Goal: Task Accomplishment & Management: Manage account settings

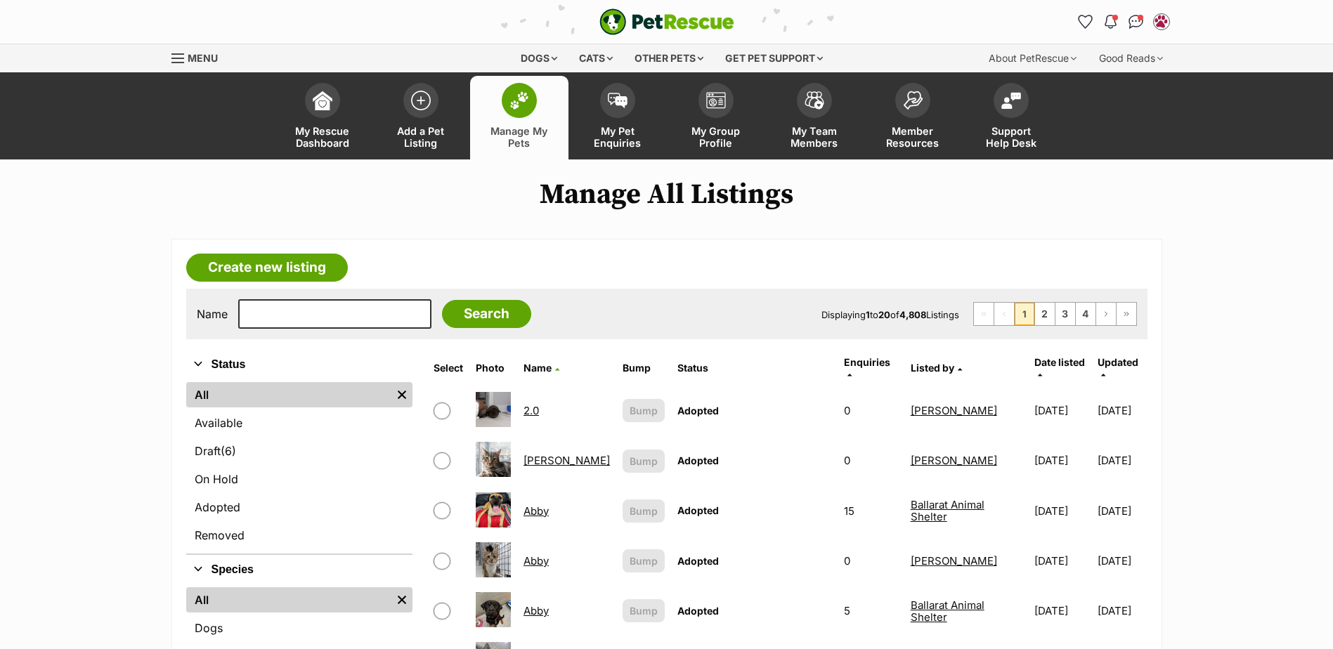
scroll to position [141, 0]
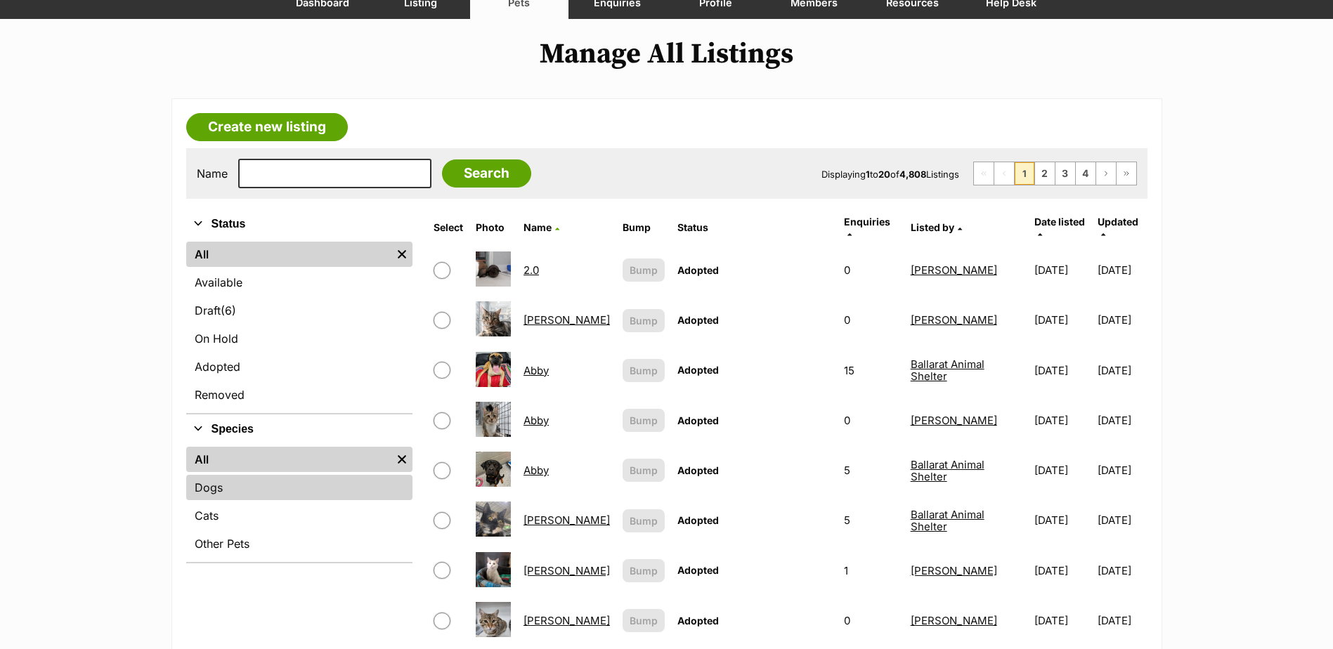
drag, startPoint x: 218, startPoint y: 486, endPoint x: 264, endPoint y: 483, distance: 46.4
click at [218, 486] on link "Dogs" at bounding box center [299, 487] width 227 height 25
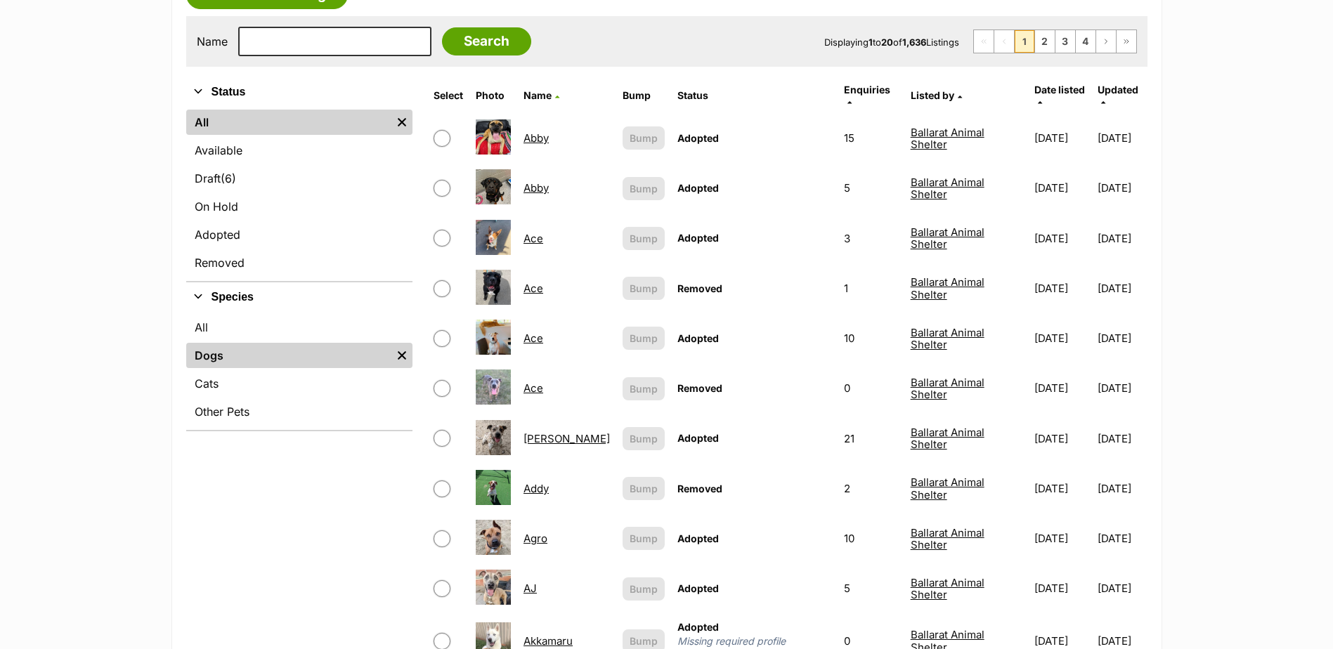
scroll to position [281, 0]
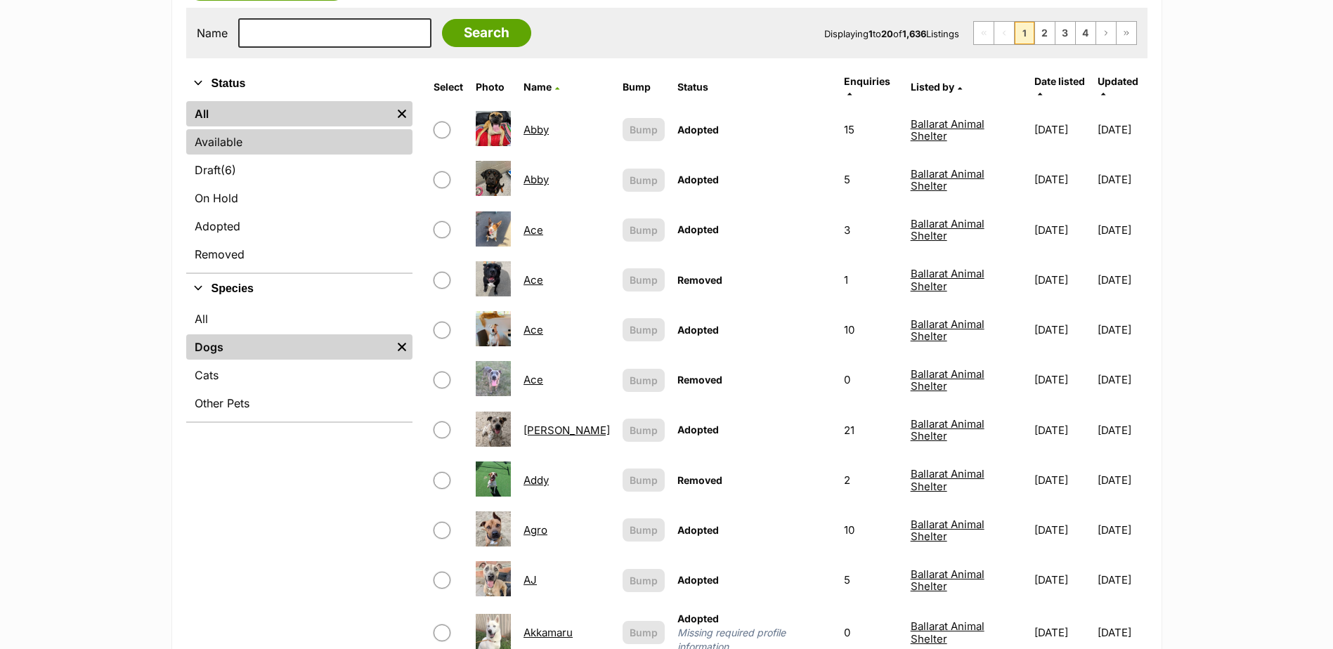
click at [204, 144] on link "Available" at bounding box center [299, 141] width 227 height 25
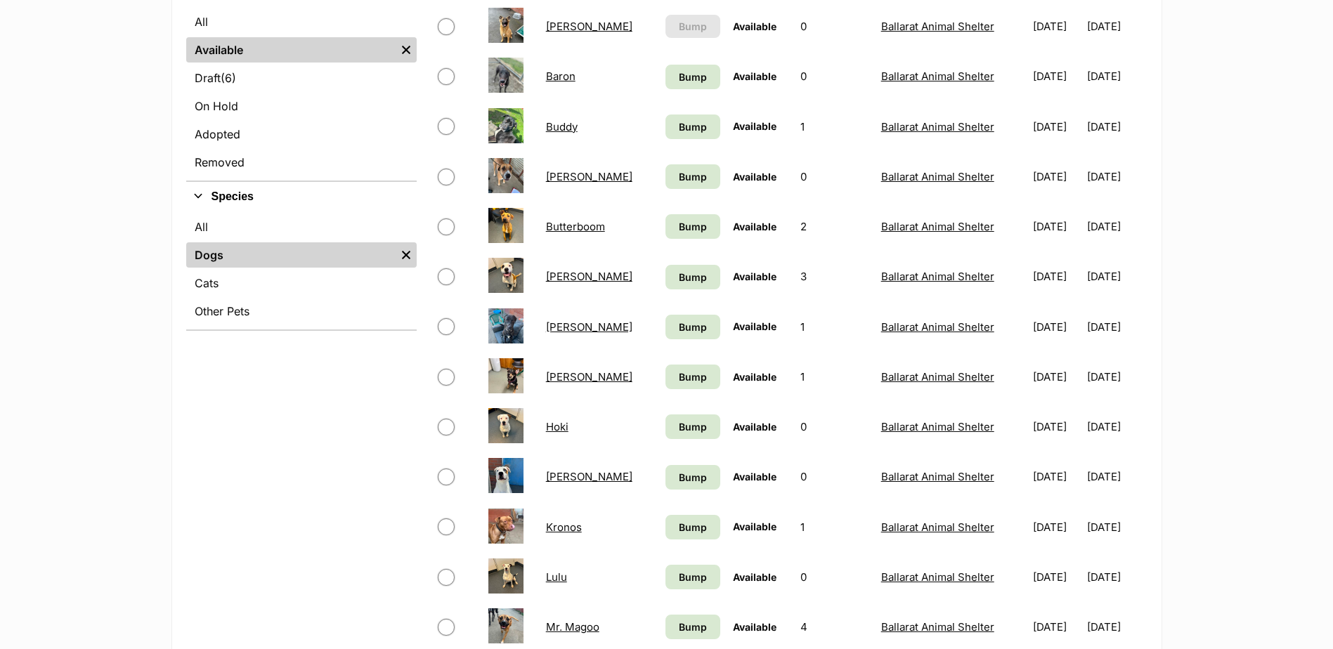
scroll to position [351, 0]
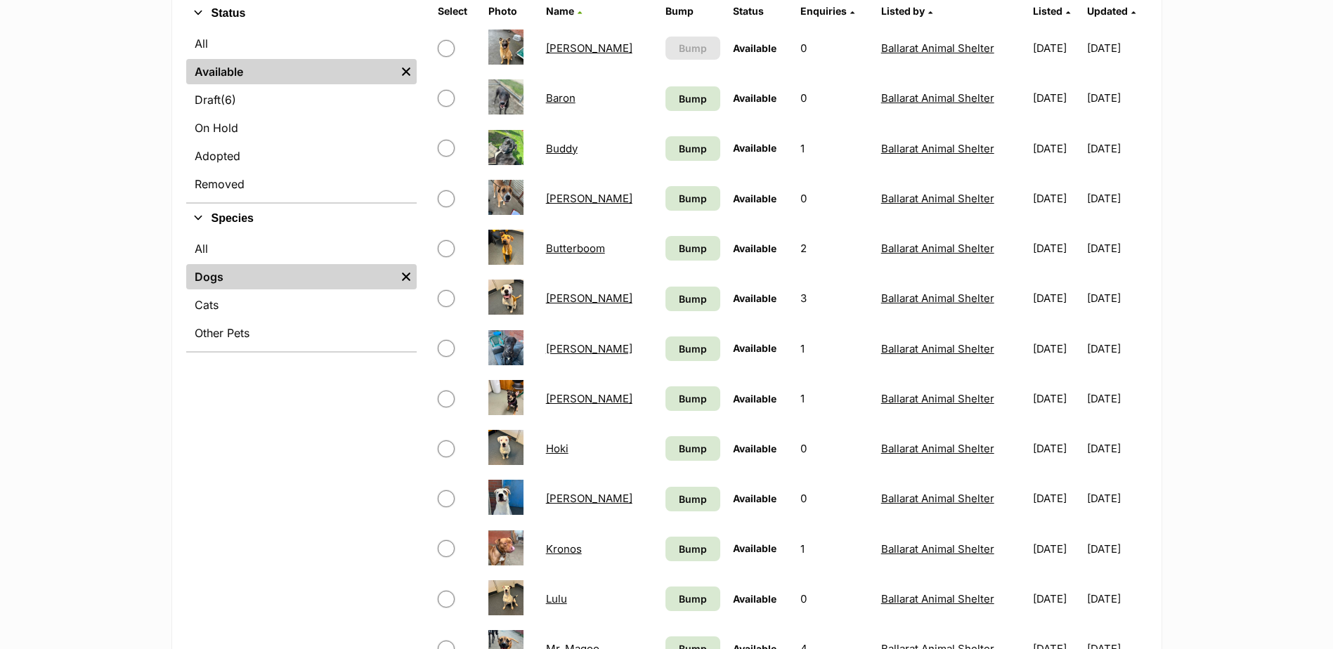
click at [565, 348] on link "[PERSON_NAME]" at bounding box center [589, 348] width 86 height 13
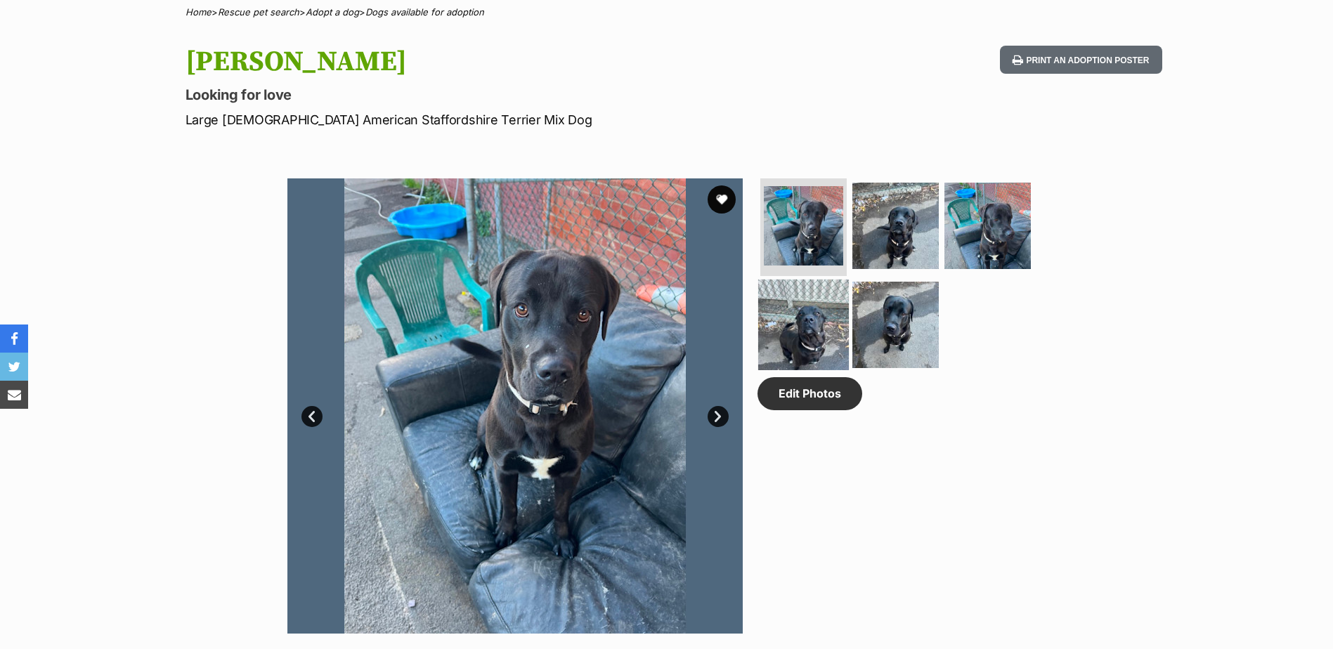
click at [806, 341] on img at bounding box center [803, 325] width 91 height 91
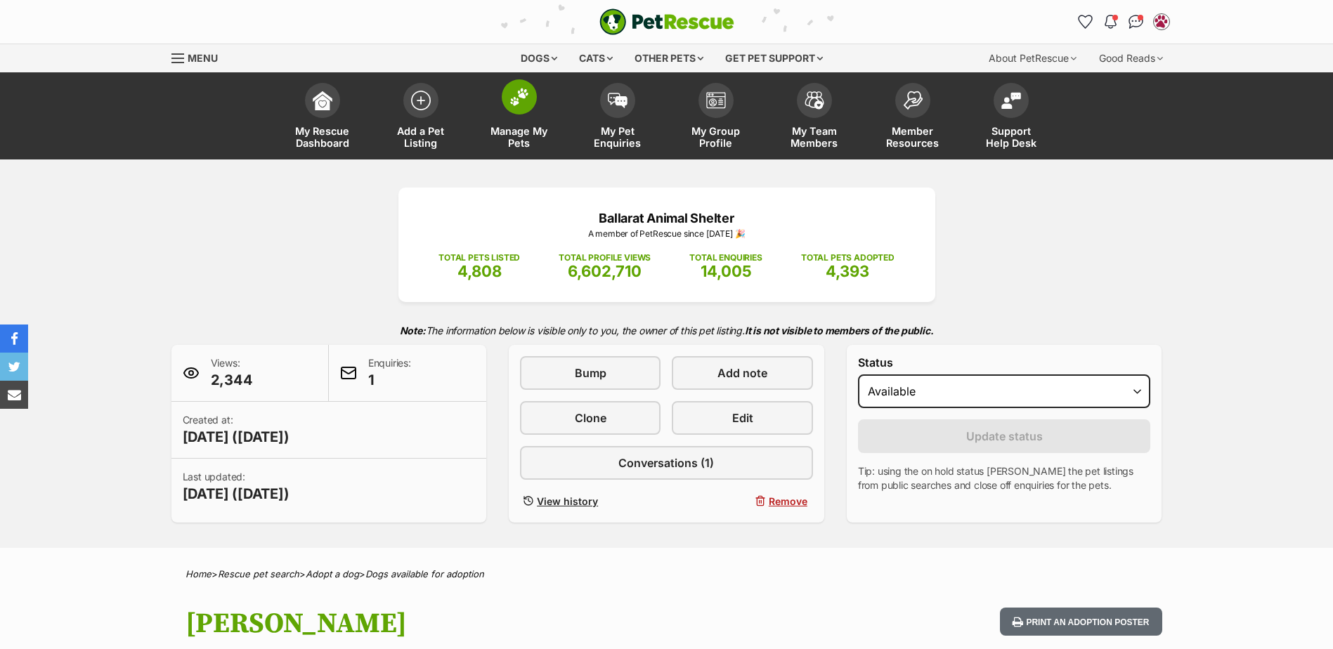
click at [517, 96] on img at bounding box center [519, 97] width 20 height 18
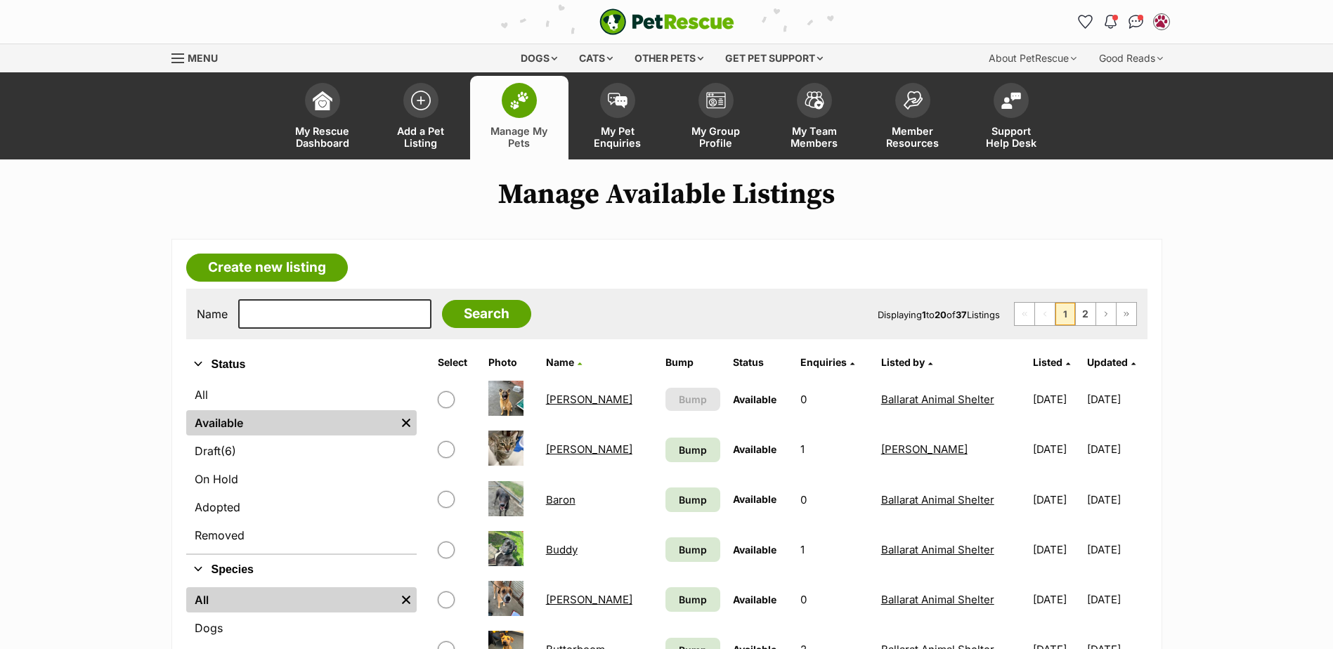
click at [556, 390] on td "[PERSON_NAME]" at bounding box center [599, 399] width 118 height 48
click at [556, 396] on link "[PERSON_NAME]" at bounding box center [589, 399] width 86 height 13
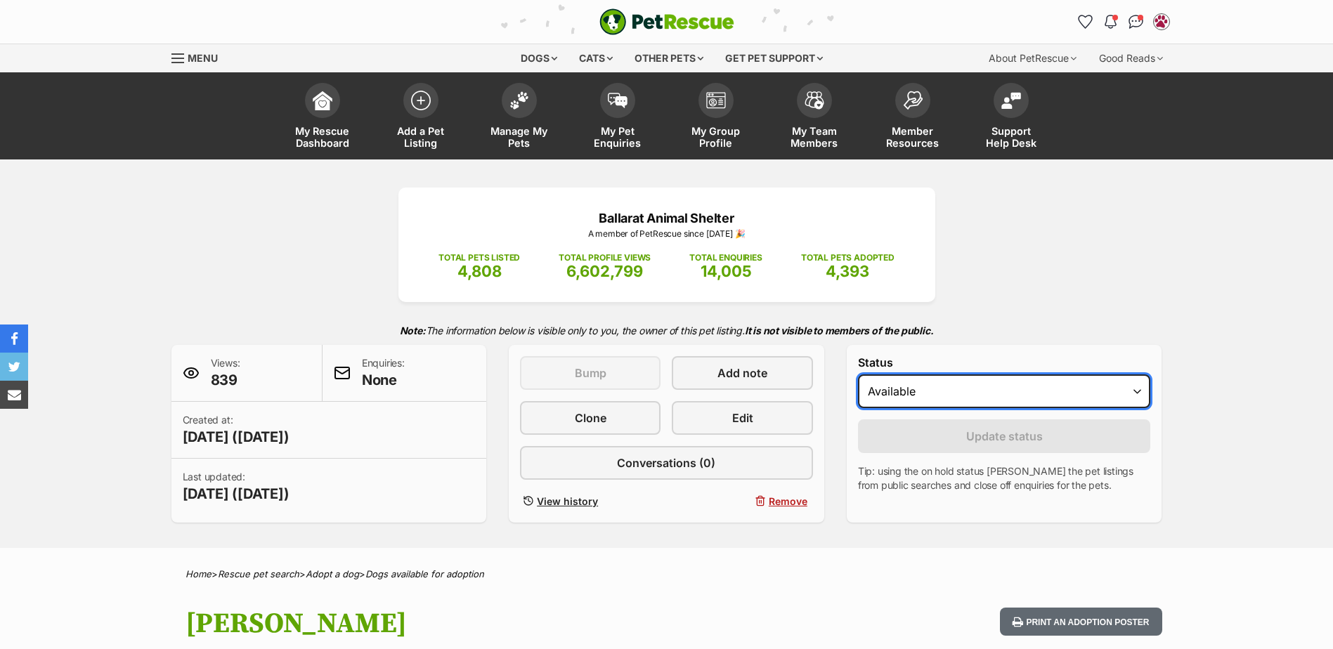
click at [904, 393] on select "Draft Available On hold Adopted" at bounding box center [1004, 392] width 293 height 34
click at [858, 375] on select "Draft Available On hold Adopted" at bounding box center [1004, 392] width 293 height 34
click at [899, 394] on select "Draft Available On hold Adopted" at bounding box center [1004, 392] width 293 height 34
select select "on_hold"
click at [858, 375] on select "Draft Available On hold Adopted" at bounding box center [1004, 392] width 293 height 34
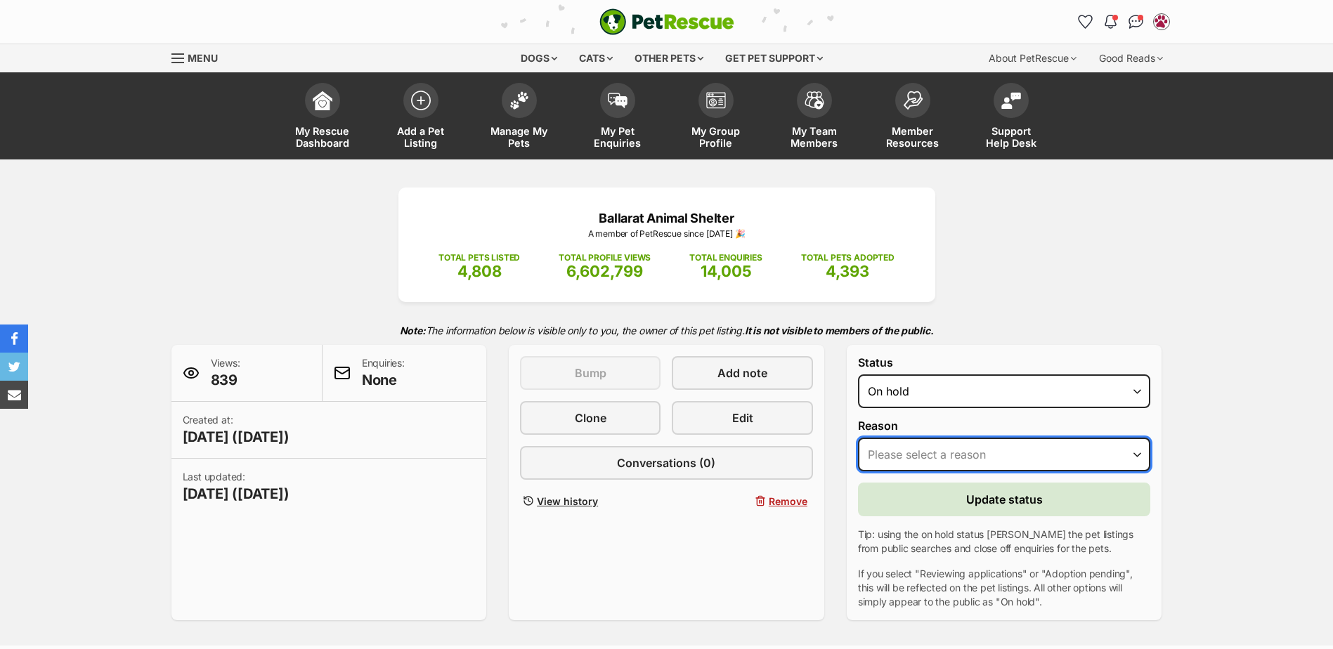
click at [905, 453] on select "Please select a reason Medical reasons Reviewing applications Adoption pending …" at bounding box center [1004, 455] width 293 height 34
select select "adoption_pending"
click at [858, 438] on select "Please select a reason Medical reasons Reviewing applications Adoption pending …" at bounding box center [1004, 455] width 293 height 34
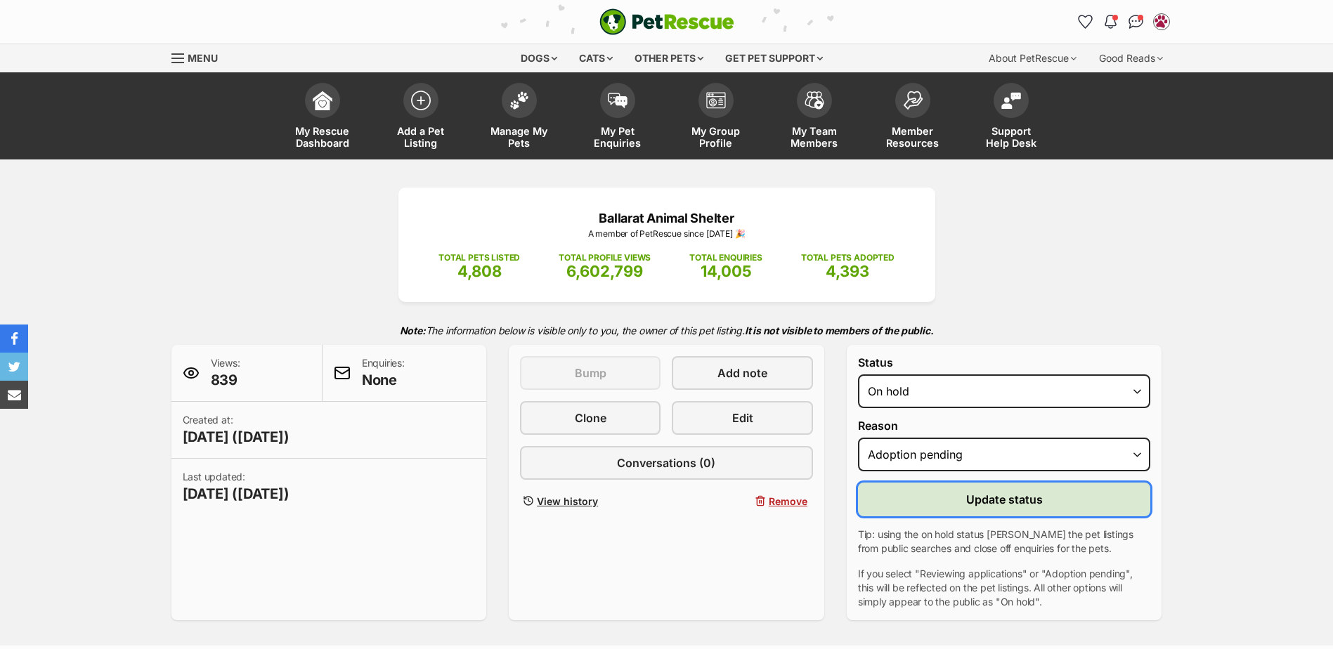
click at [914, 503] on button "Update status" at bounding box center [1004, 500] width 293 height 34
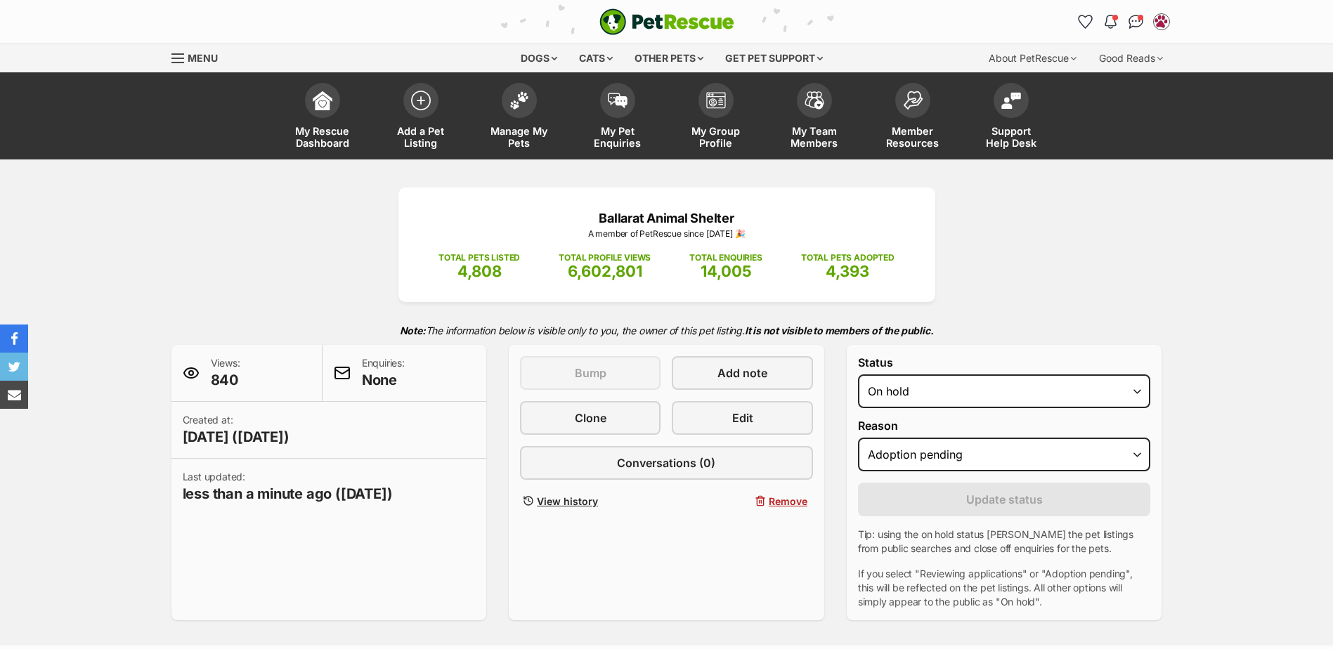
select select "adoption_pending"
